Goal: Information Seeking & Learning: Find specific fact

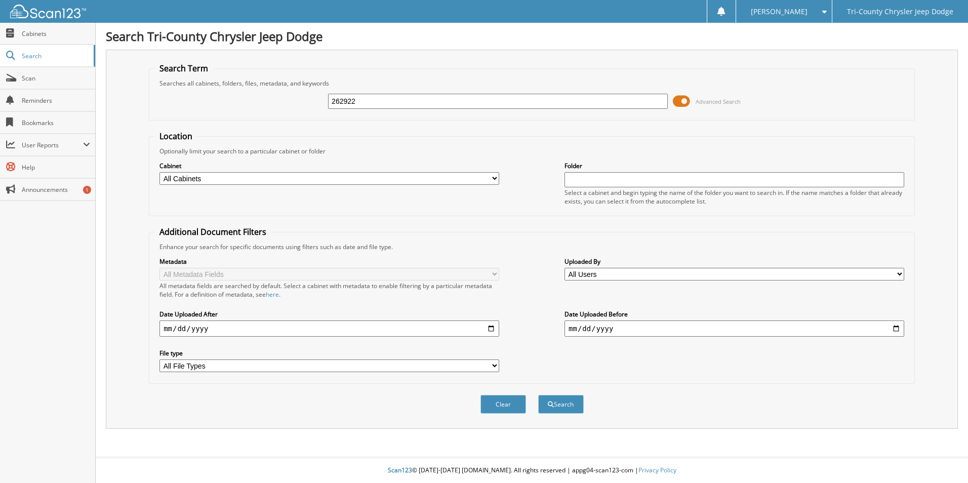
type input "262922"
click at [538, 395] on button "Search" at bounding box center [561, 404] width 46 height 19
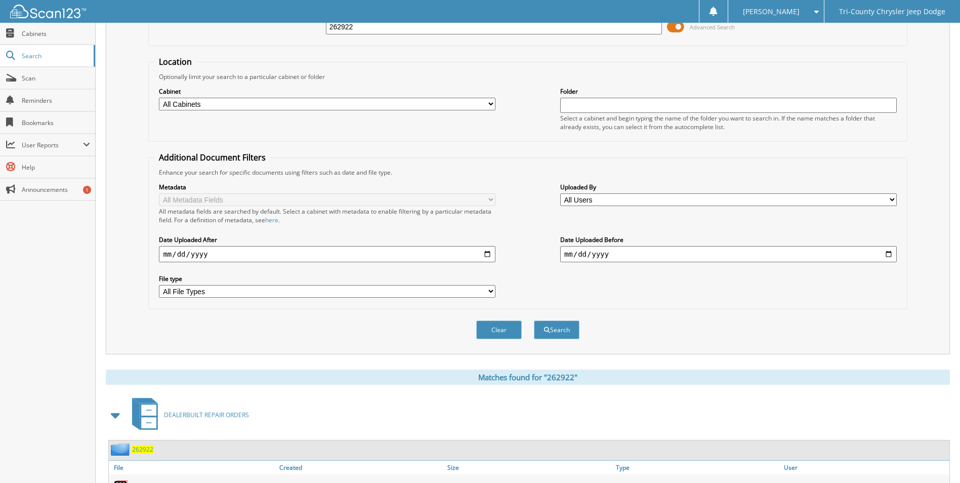
scroll to position [139, 0]
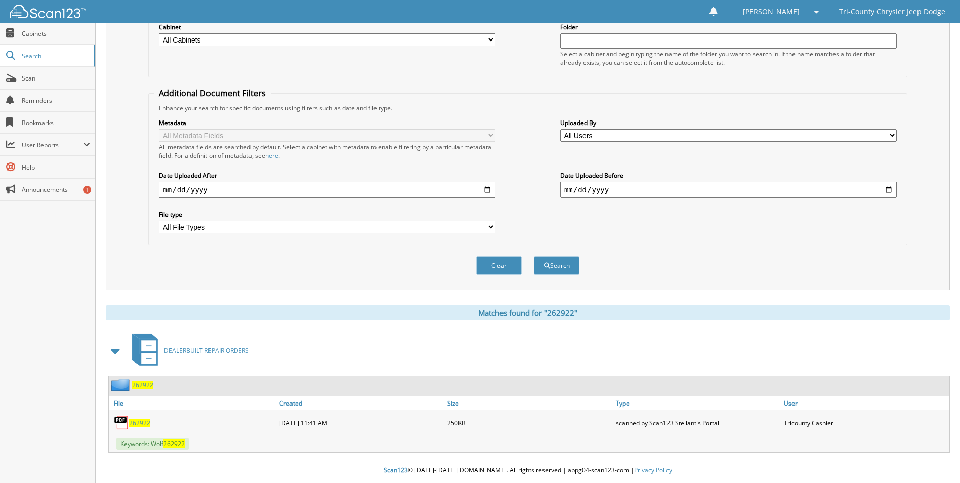
click at [146, 444] on span "Keywords: Wolf 262922" at bounding box center [152, 444] width 72 height 12
click at [127, 419] on img at bounding box center [121, 422] width 15 height 15
click at [138, 419] on span "262922" at bounding box center [139, 423] width 21 height 9
